Goal: Information Seeking & Learning: Learn about a topic

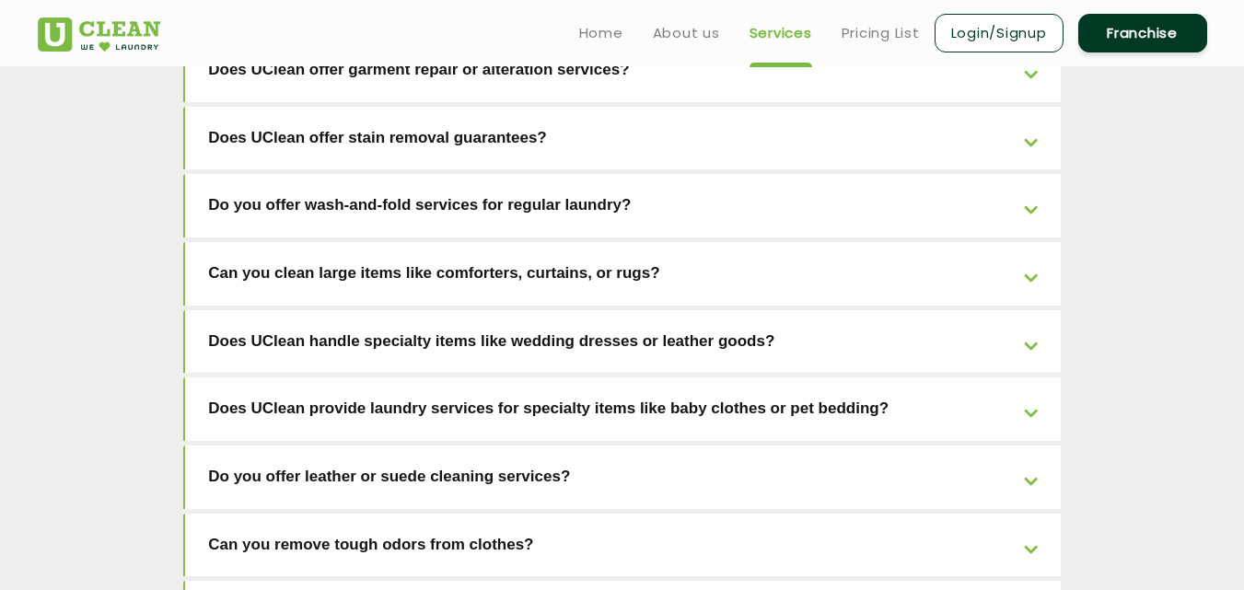
scroll to position [3437, 0]
click at [886, 40] on link "Pricing List" at bounding box center [881, 33] width 78 height 22
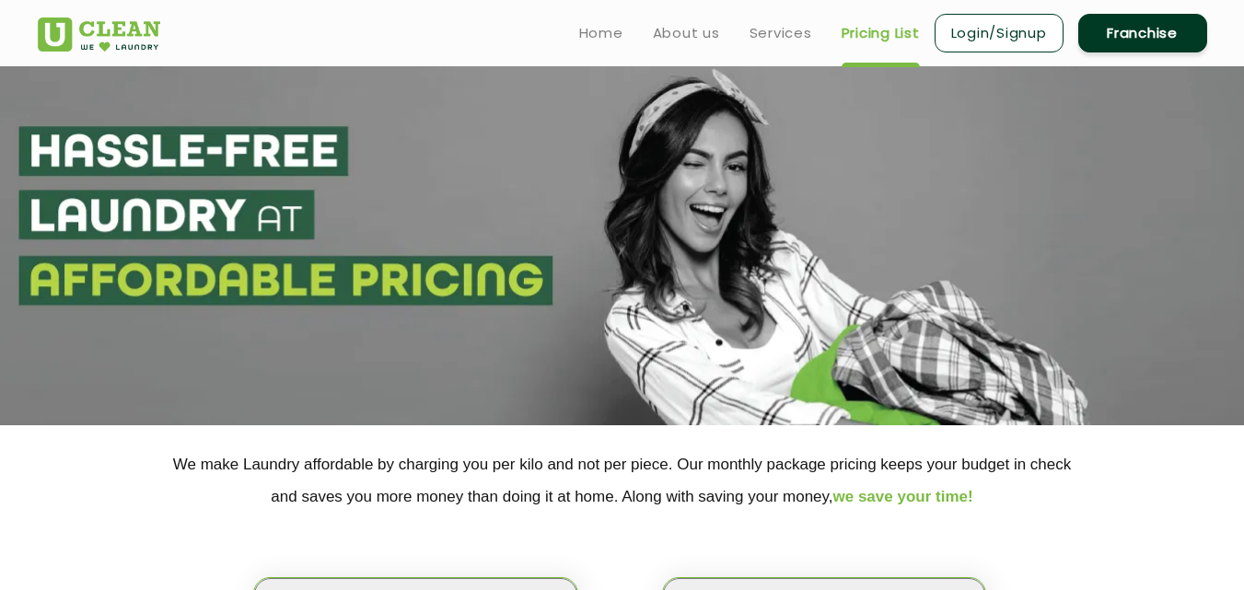
select select "0"
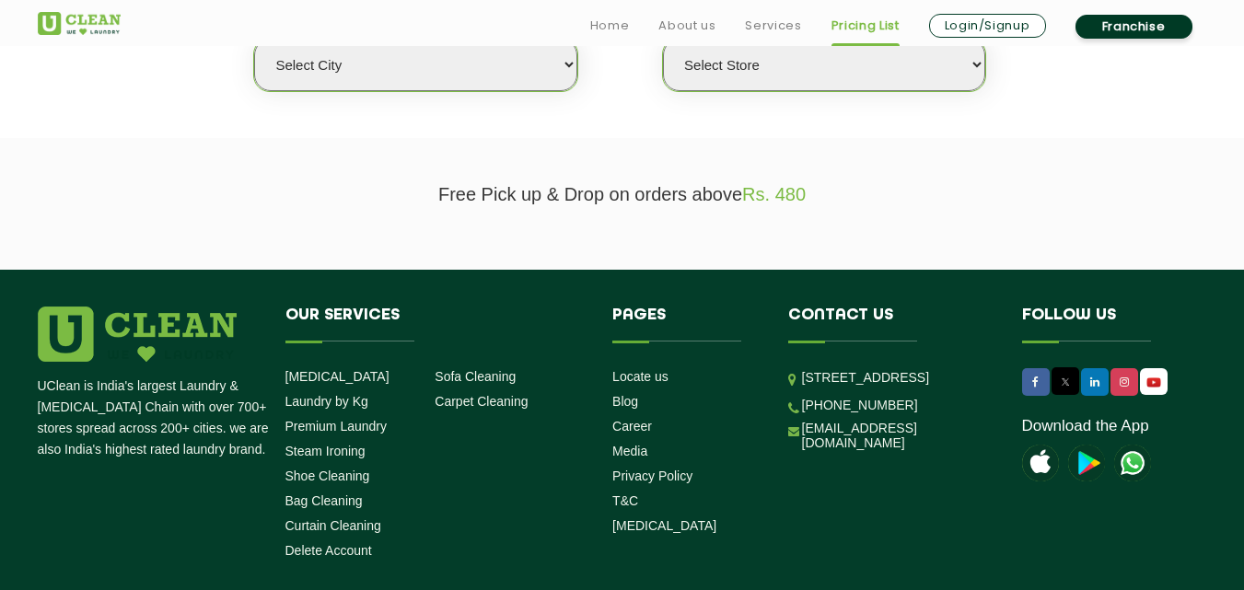
scroll to position [552, 0]
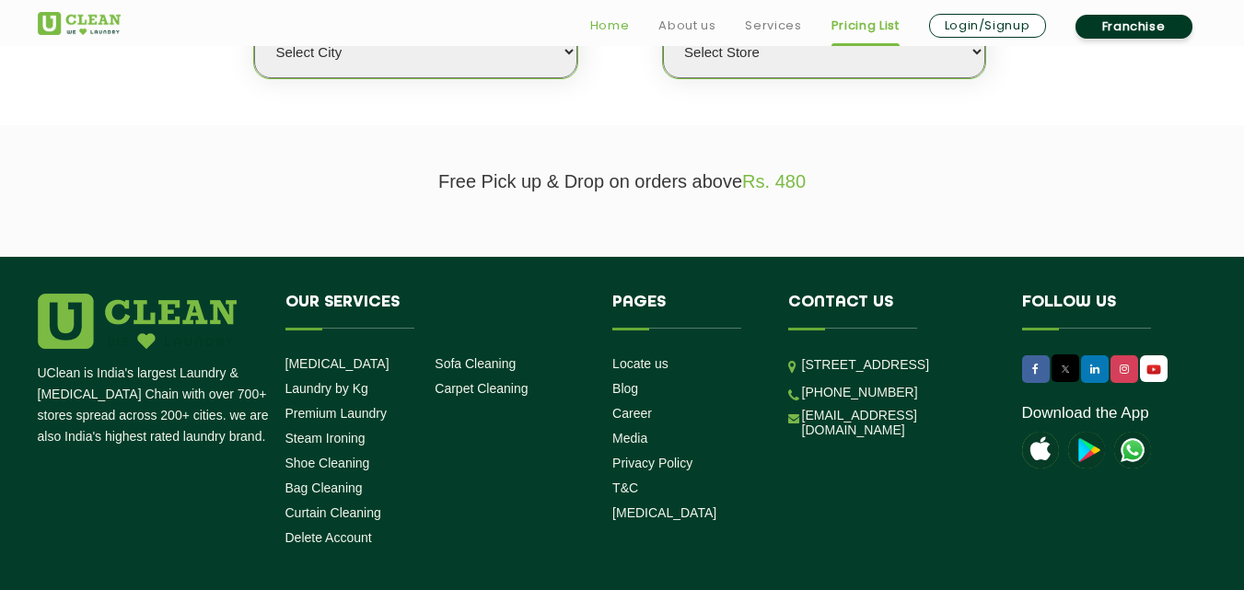
click at [612, 25] on link "Home" at bounding box center [610, 26] width 40 height 22
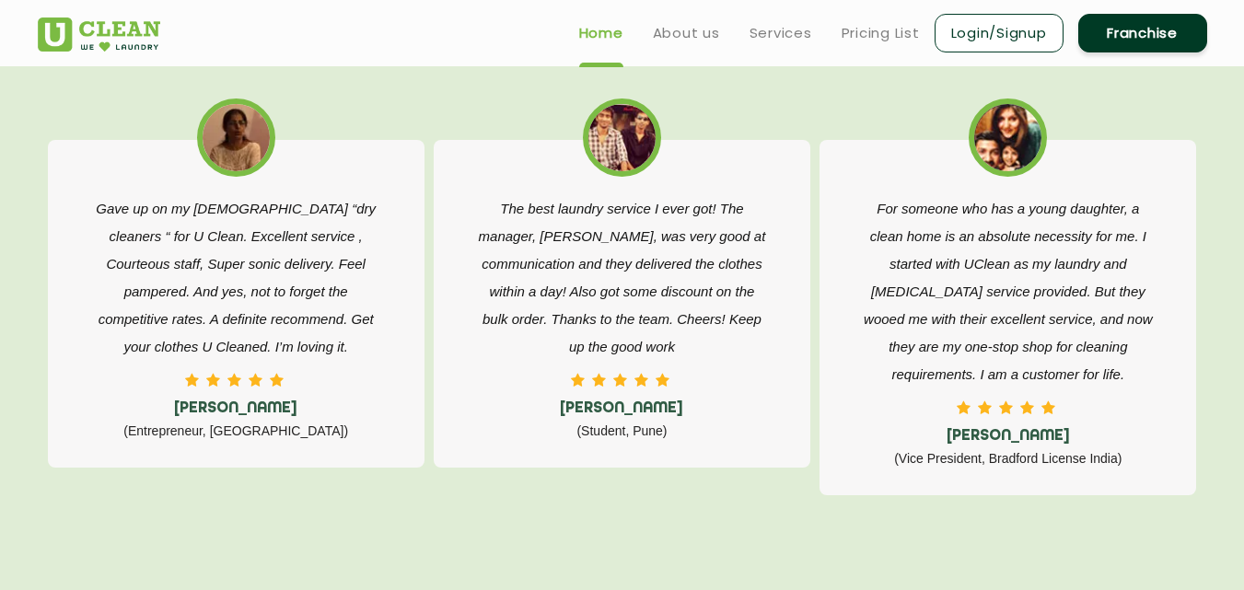
scroll to position [2578, 0]
